Goal: Task Accomplishment & Management: Use online tool/utility

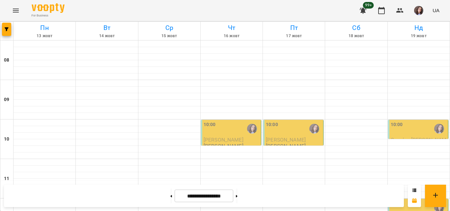
scroll to position [346, 0]
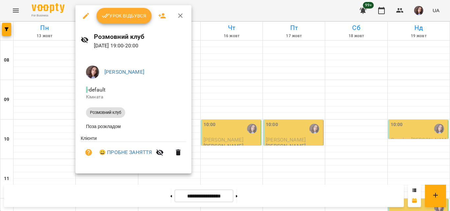
click at [125, 13] on span "Урок відбувся" at bounding box center [124, 16] width 45 height 8
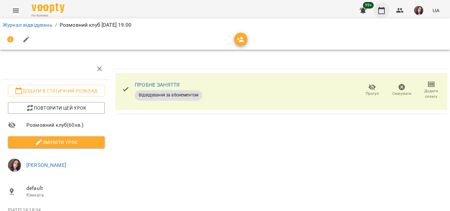
click at [379, 9] on icon "button" at bounding box center [381, 10] width 7 height 7
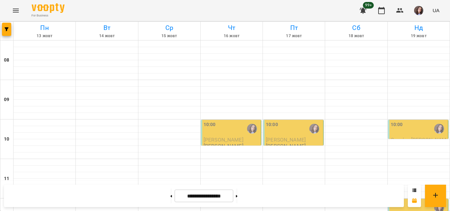
scroll to position [313, 0]
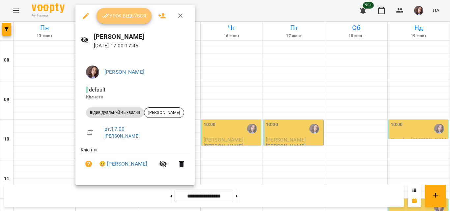
click at [134, 15] on span "Урок відбувся" at bounding box center [124, 16] width 45 height 8
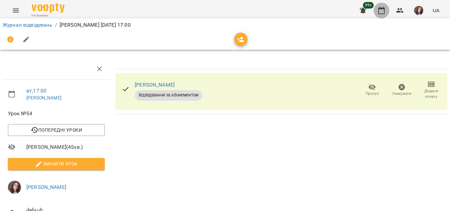
click at [380, 14] on icon "button" at bounding box center [381, 10] width 7 height 7
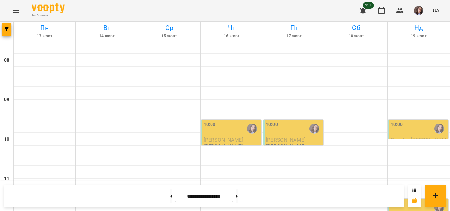
scroll to position [313, 0]
click at [408, 6] on div "99+ UA" at bounding box center [398, 10] width 87 height 17
click at [414, 9] on span "button" at bounding box center [418, 10] width 9 height 9
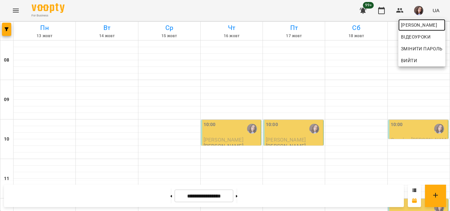
click at [409, 24] on span "[PERSON_NAME]" at bounding box center [422, 25] width 42 height 8
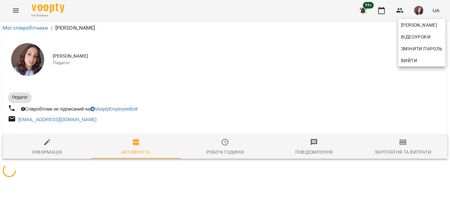
click at [381, 13] on div at bounding box center [225, 105] width 450 height 211
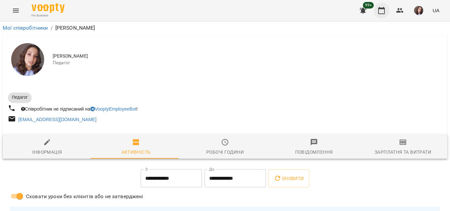
click at [381, 12] on icon "button" at bounding box center [381, 11] width 8 height 8
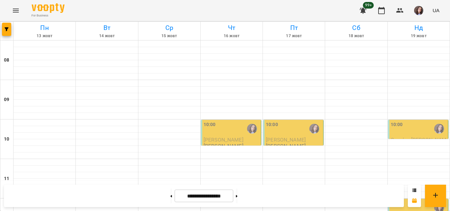
scroll to position [17, 0]
click at [229, 121] on div "10:00" at bounding box center [231, 128] width 56 height 15
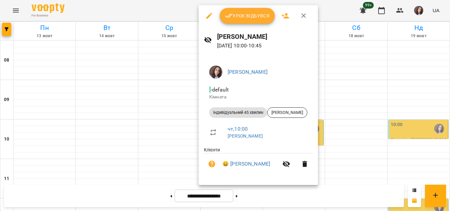
click at [248, 23] on button "Урок відбувся" at bounding box center [247, 16] width 55 height 16
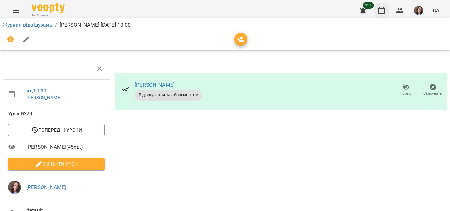
click at [379, 14] on button "button" at bounding box center [381, 11] width 16 height 16
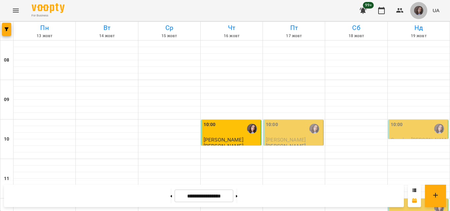
click at [419, 13] on img "button" at bounding box center [418, 10] width 9 height 9
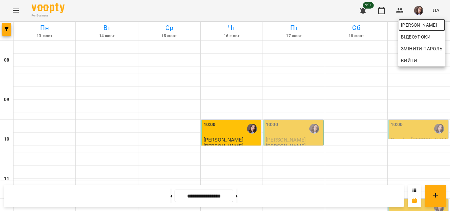
click at [418, 21] on span "[PERSON_NAME]" at bounding box center [422, 25] width 42 height 8
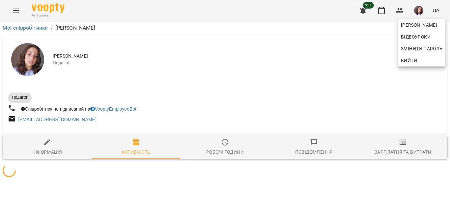
click at [406, 151] on div at bounding box center [225, 105] width 450 height 211
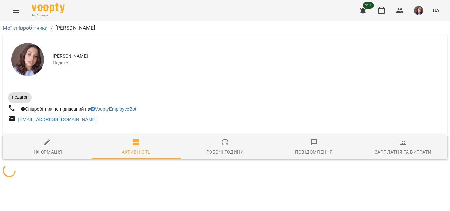
click at [405, 149] on div "[PERSON_NAME] Відеоуроки Змінити пароль Вийти" at bounding box center [225, 105] width 450 height 211
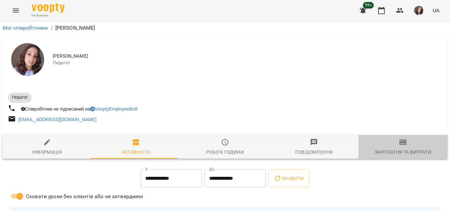
click at [404, 149] on span "Зарплатня та Витрати" at bounding box center [402, 147] width 81 height 18
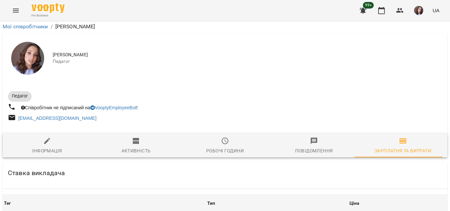
scroll to position [461, 0]
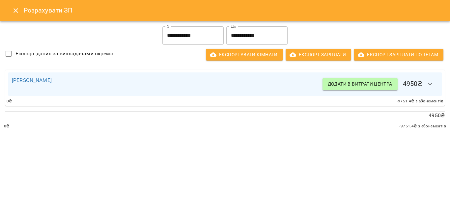
click at [206, 35] on input "**********" at bounding box center [192, 35] width 61 height 18
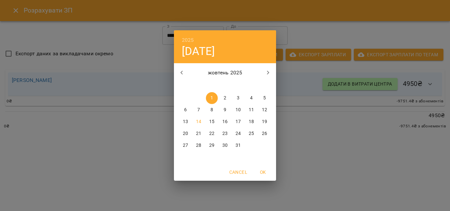
click at [248, 111] on span "11" at bounding box center [251, 110] width 12 height 7
type input "**********"
